Goal: Task Accomplishment & Management: Manage account settings

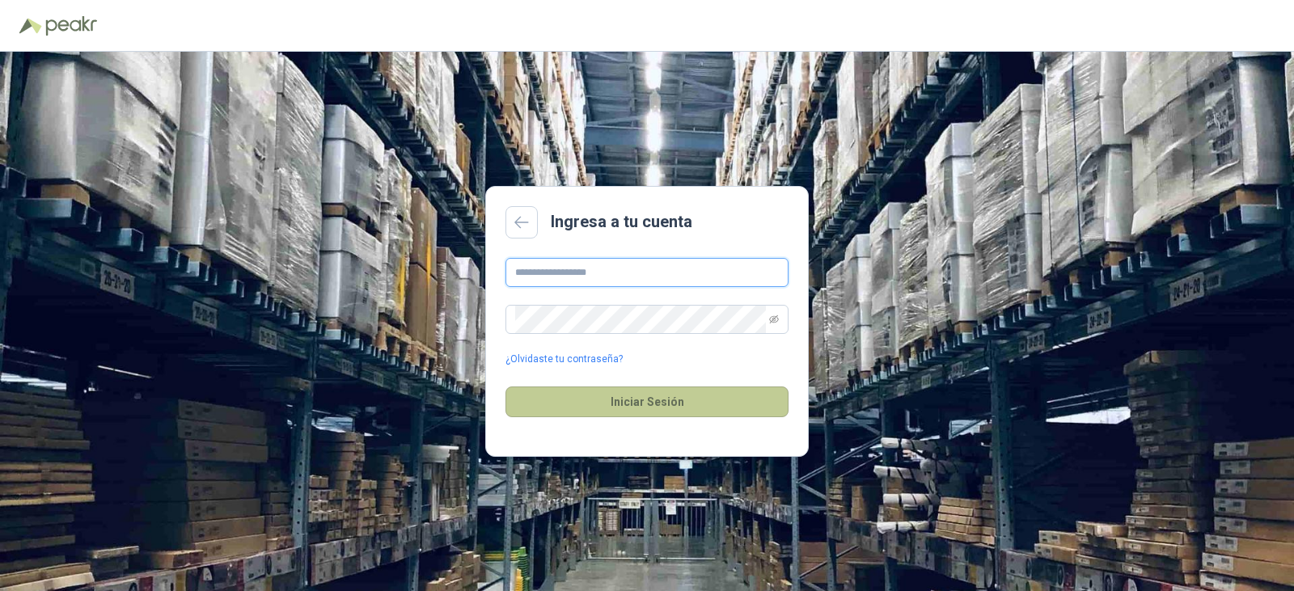
type input "**********"
click at [654, 403] on button "Iniciar Sesión" at bounding box center [646, 401] width 283 height 31
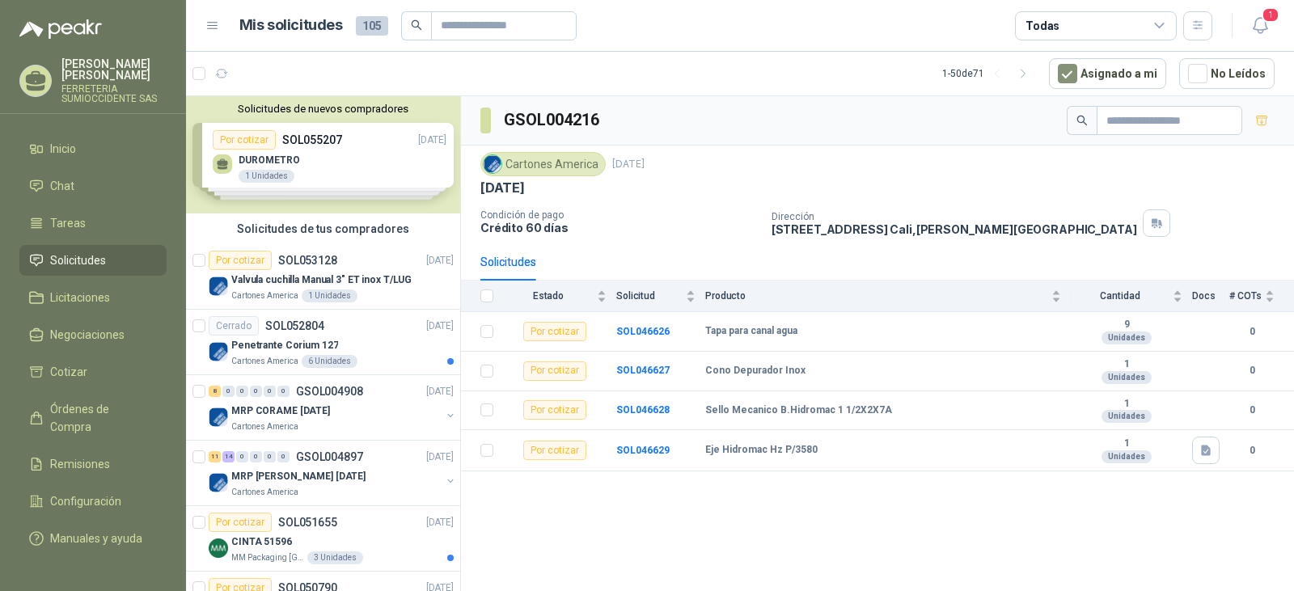
click at [69, 260] on span "Solicitudes" at bounding box center [78, 260] width 56 height 18
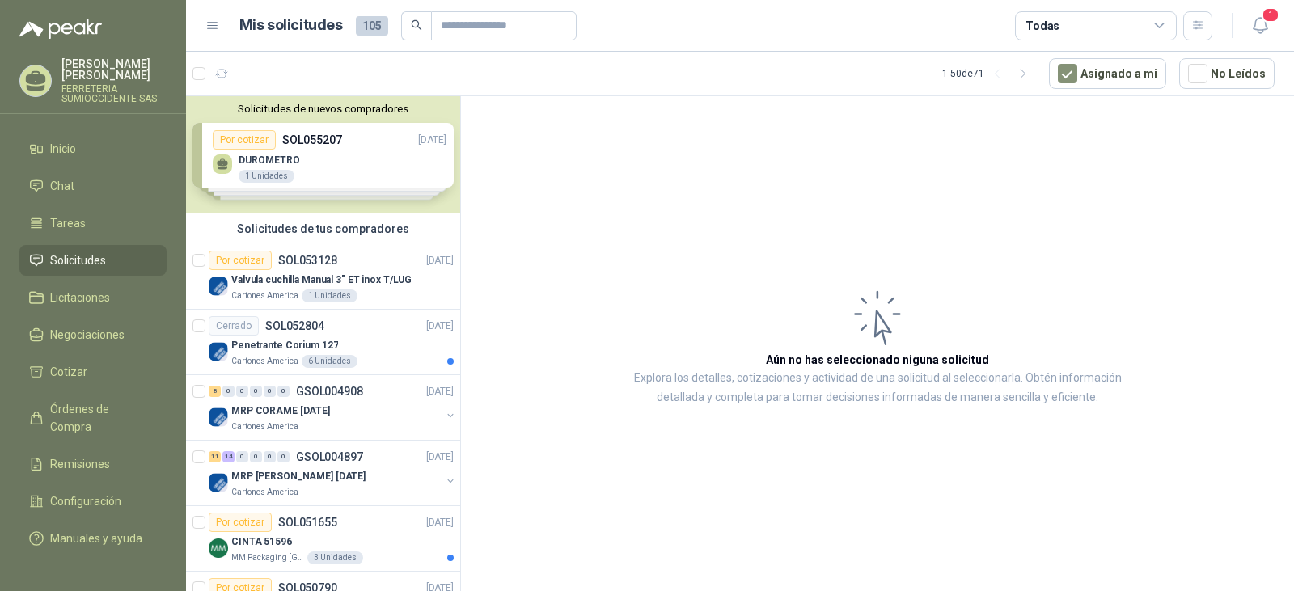
click at [54, 261] on span "Solicitudes" at bounding box center [78, 260] width 56 height 18
click at [369, 412] on div "MRP CORAME [DATE]" at bounding box center [335, 410] width 209 height 19
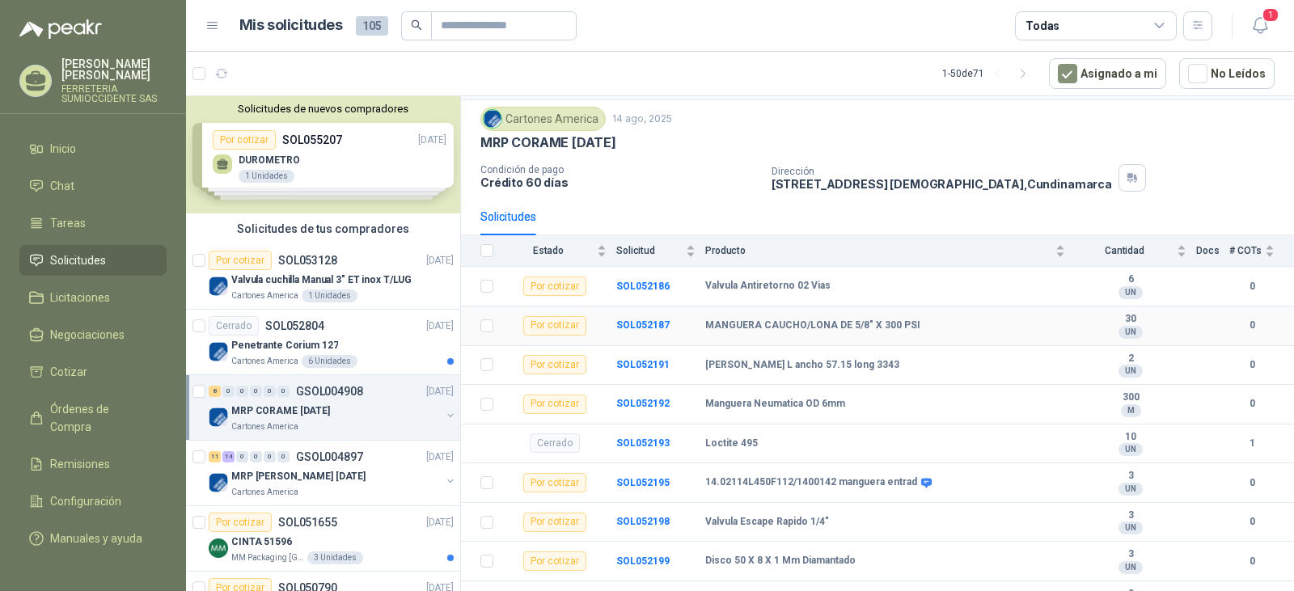
scroll to position [70, 0]
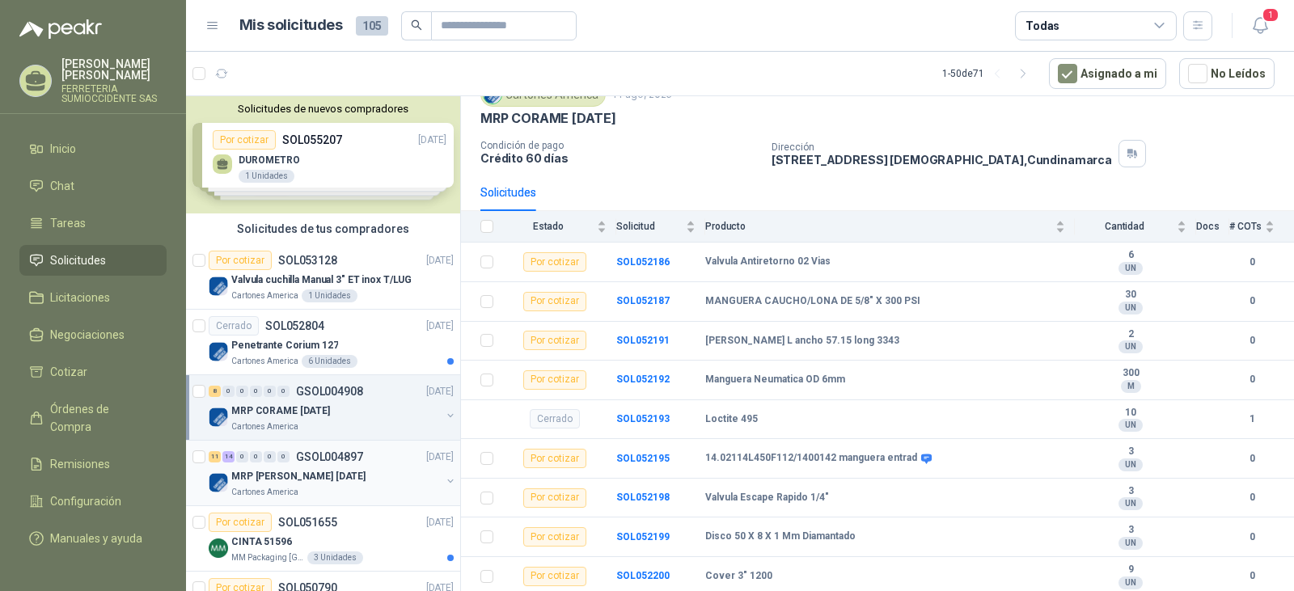
click at [366, 474] on div "MRP [PERSON_NAME] [DATE]" at bounding box center [335, 476] width 209 height 19
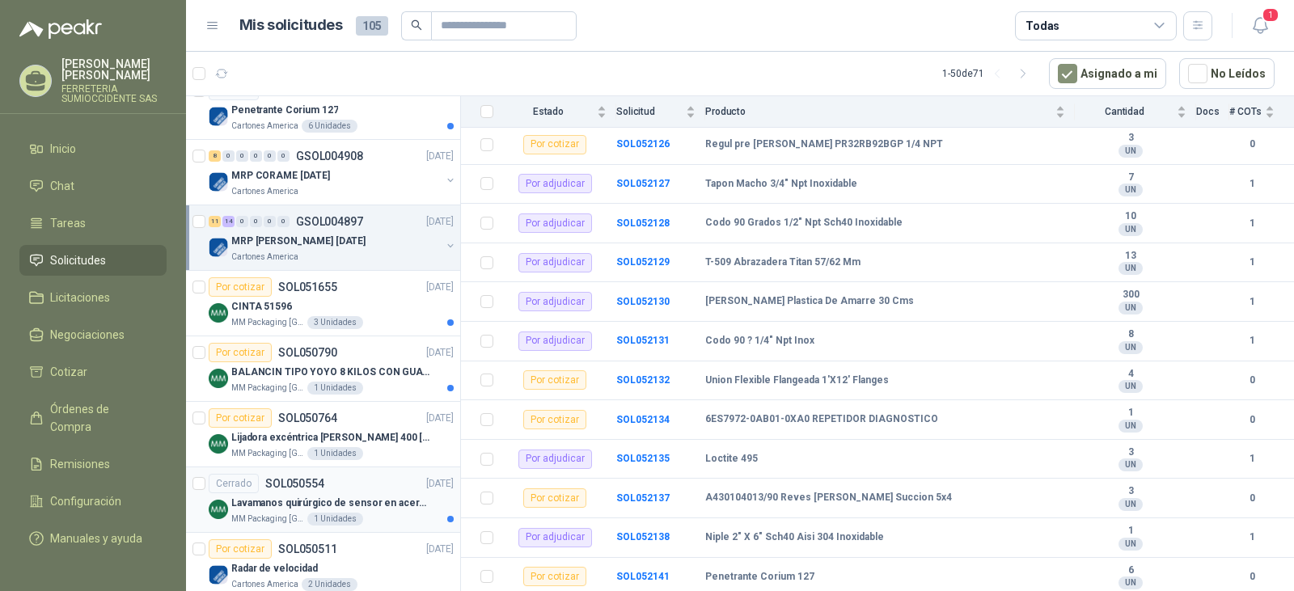
scroll to position [243, 0]
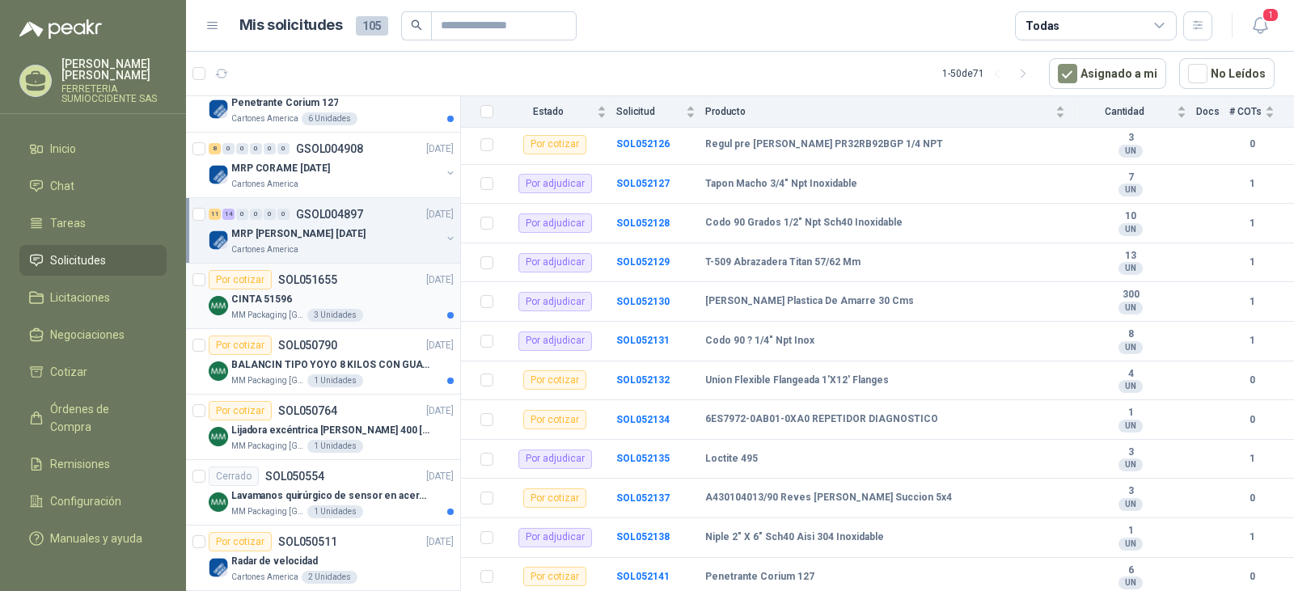
click at [387, 304] on div "CINTA 51596" at bounding box center [342, 298] width 222 height 19
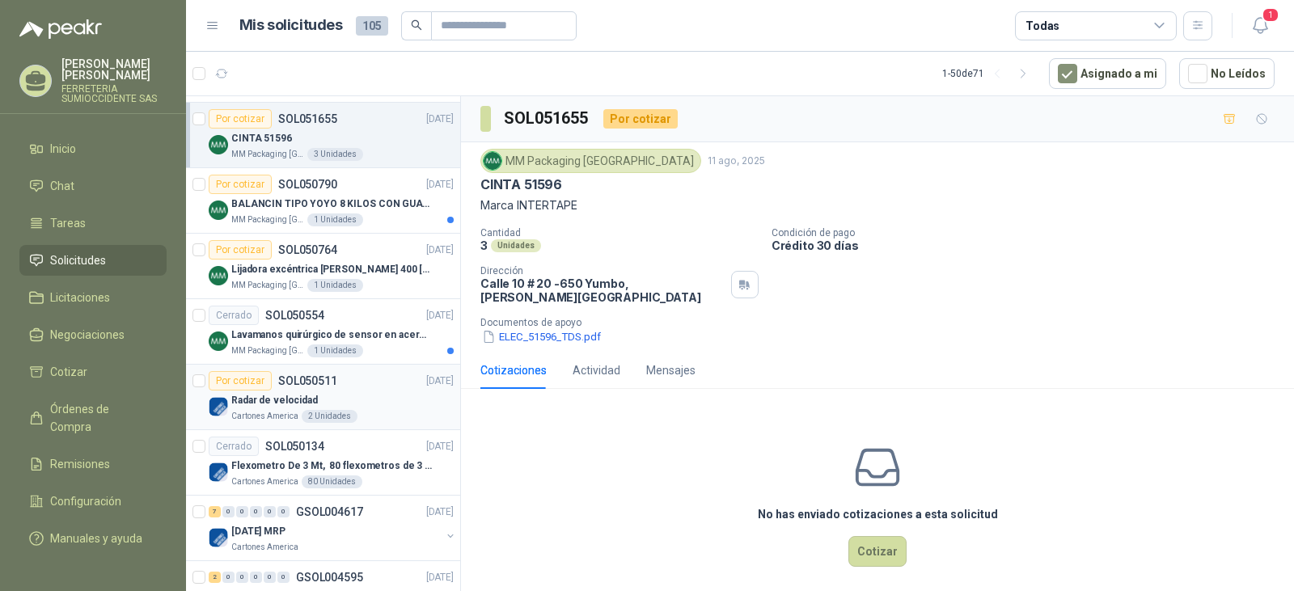
scroll to position [404, 0]
click at [386, 484] on div "Cartones America 80 Unidades" at bounding box center [342, 481] width 222 height 13
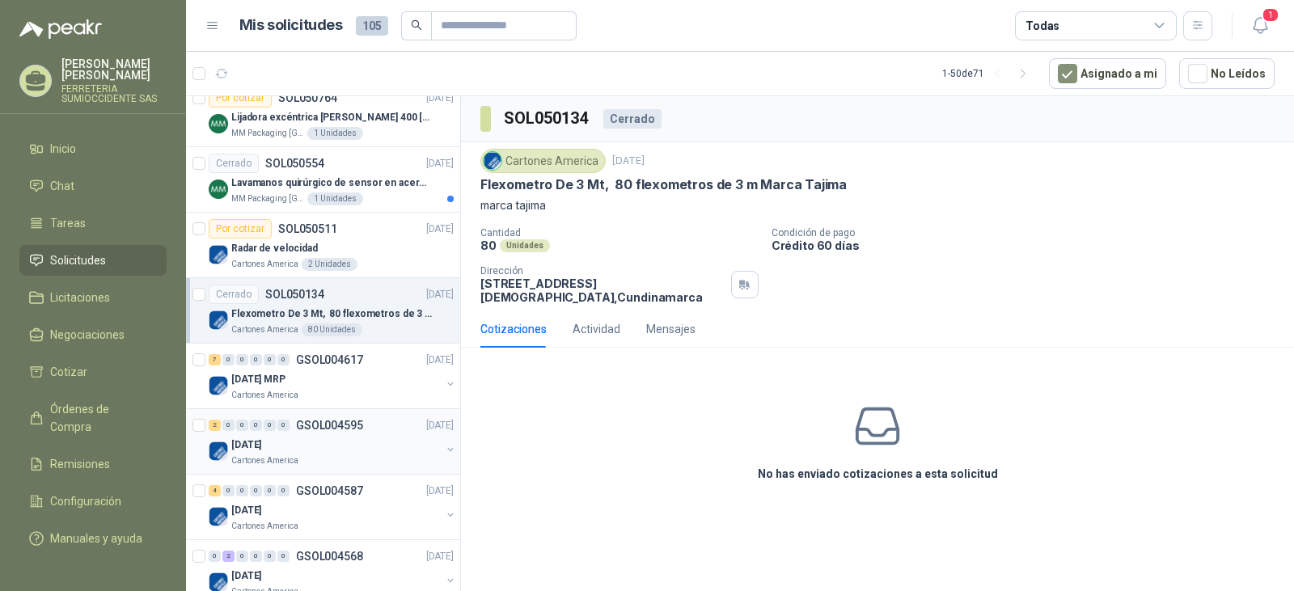
scroll to position [566, 0]
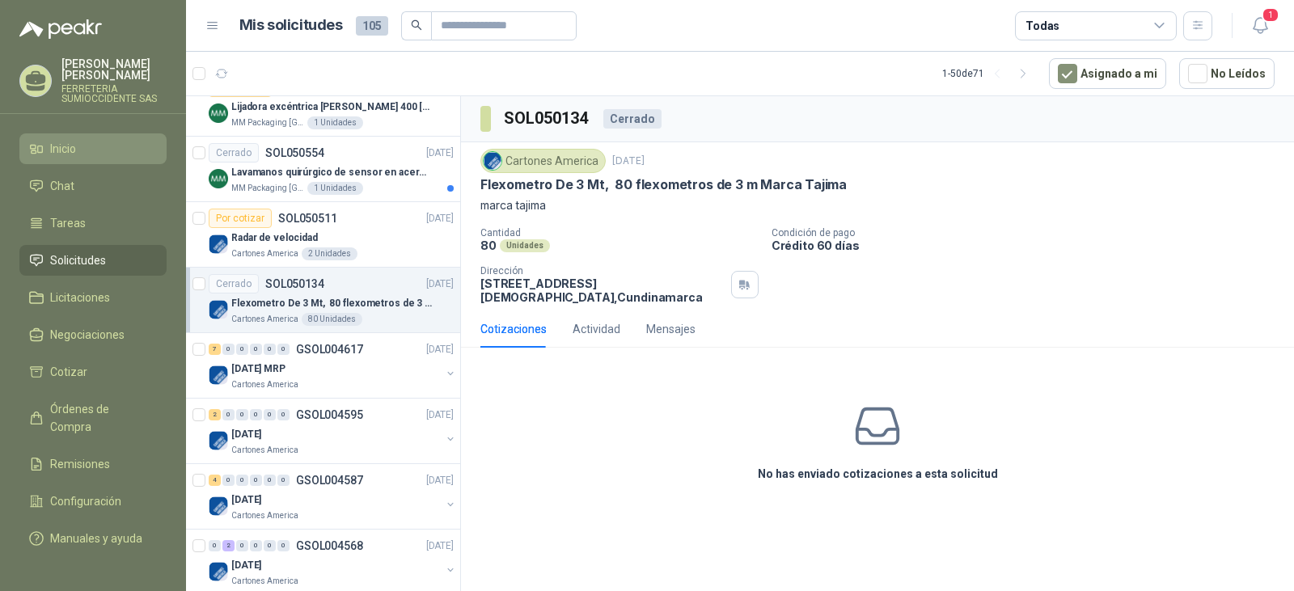
click at [86, 153] on li "Inicio" at bounding box center [93, 149] width 128 height 18
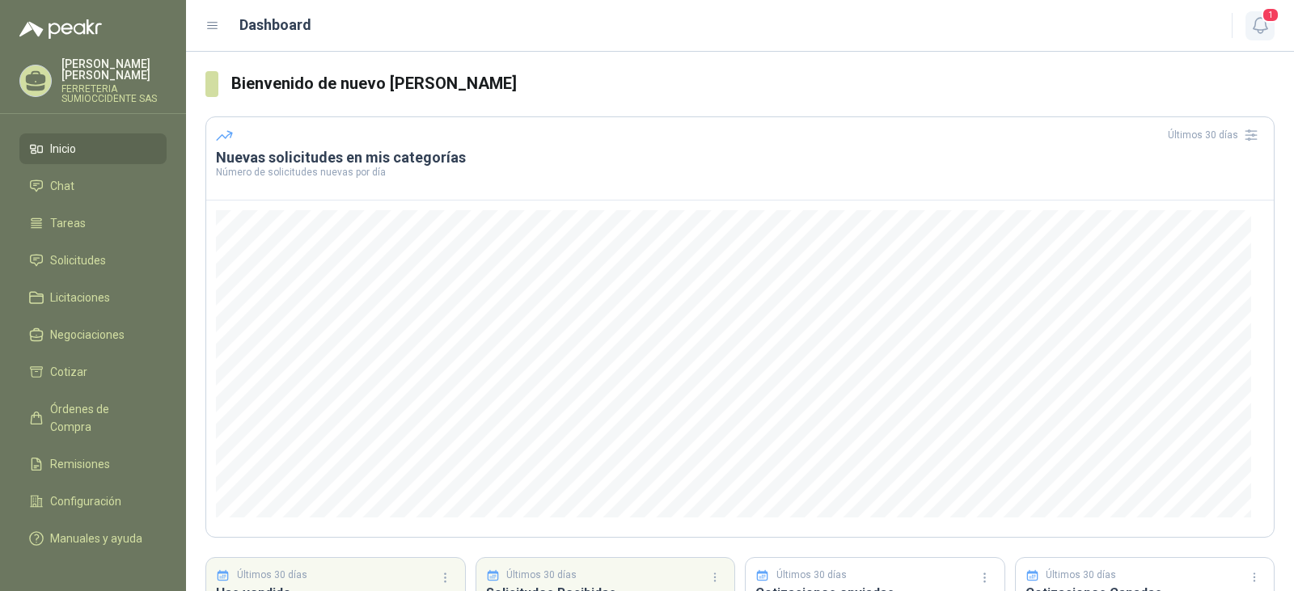
click at [1260, 18] on icon "button" at bounding box center [1259, 25] width 14 height 15
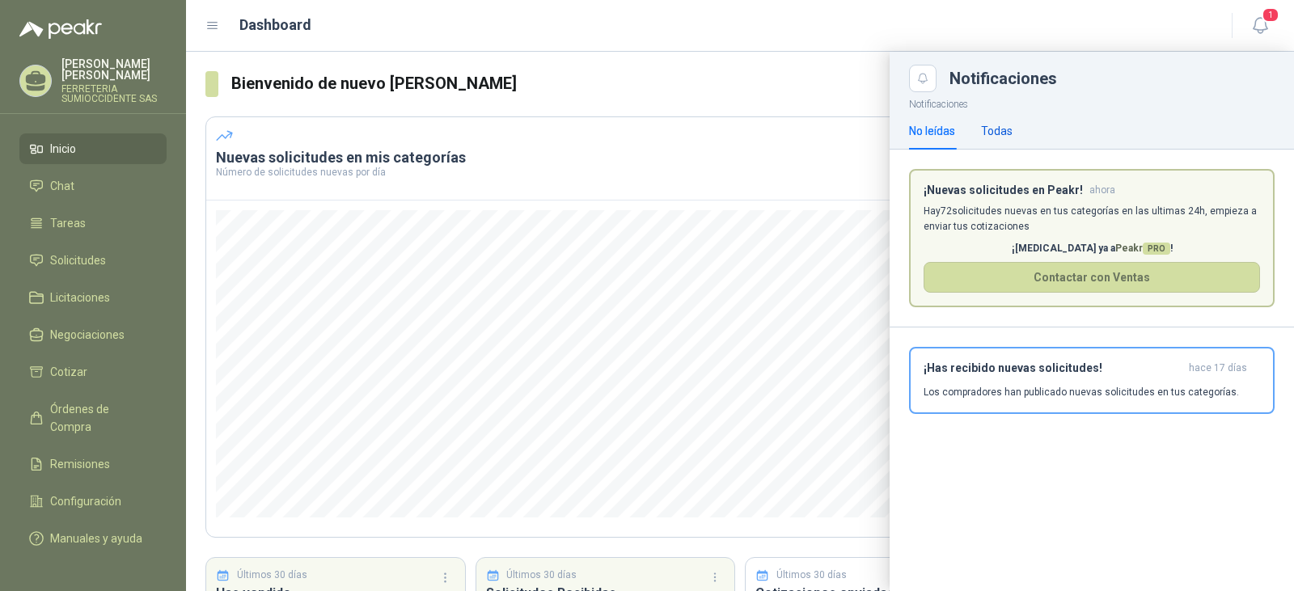
click at [989, 127] on div "Todas" at bounding box center [997, 131] width 32 height 18
click at [948, 128] on div "No leídas" at bounding box center [932, 131] width 46 height 18
